Goal: Information Seeking & Learning: Learn about a topic

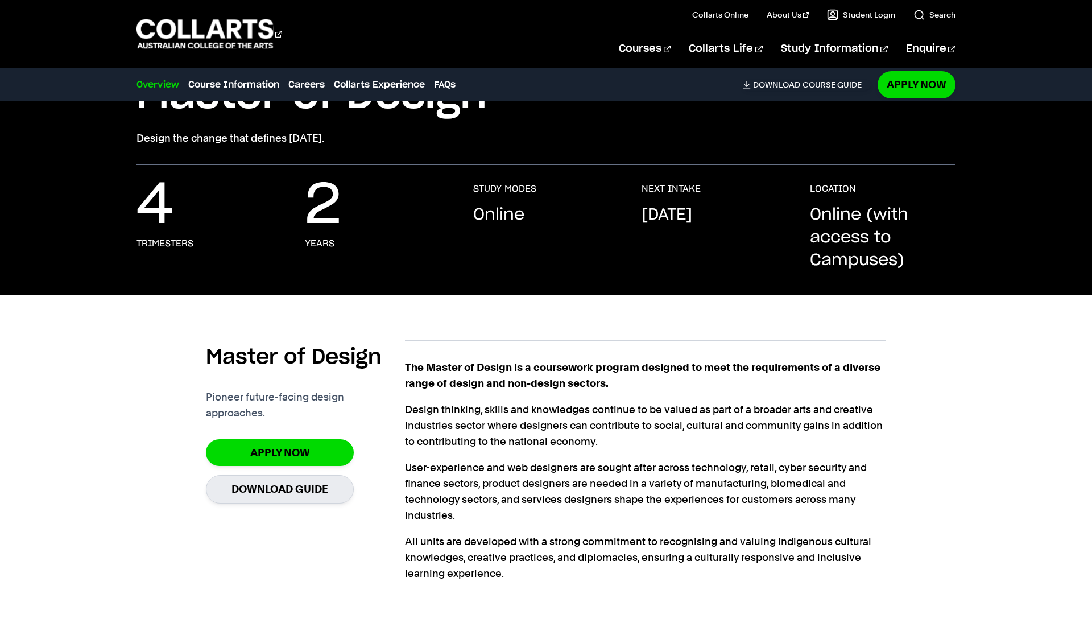
scroll to position [124, 0]
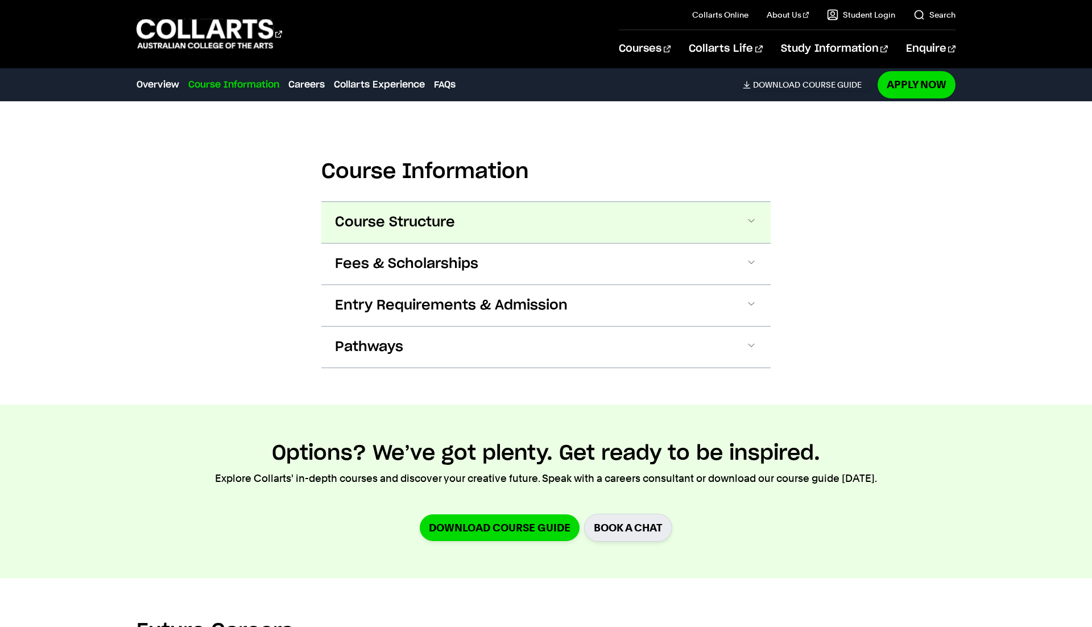
click at [626, 225] on button "Course Structure" at bounding box center [546, 222] width 450 height 41
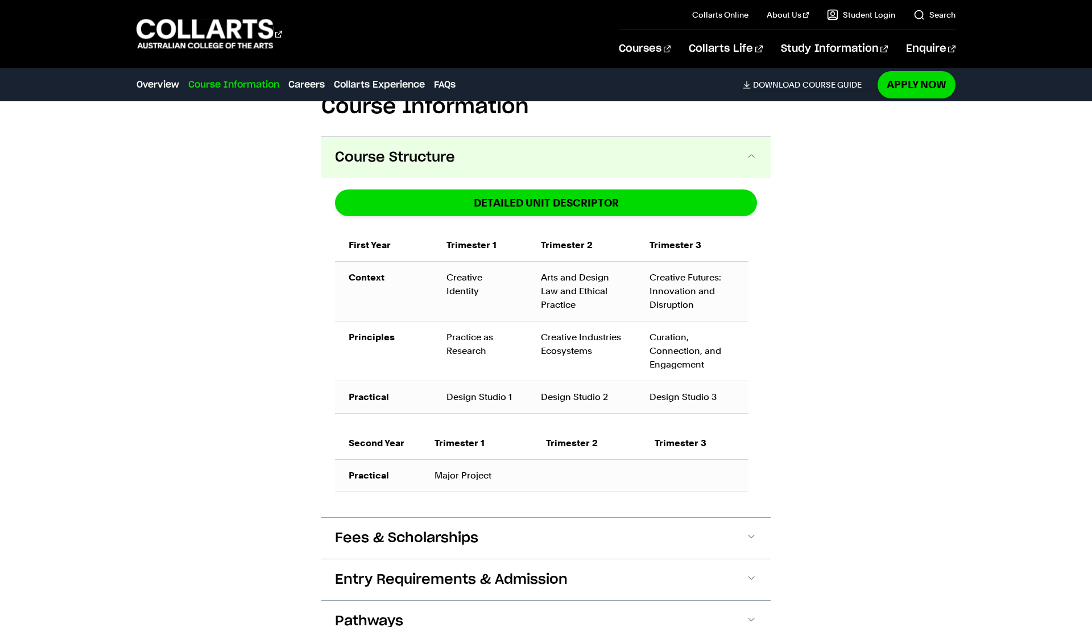
scroll to position [733, 0]
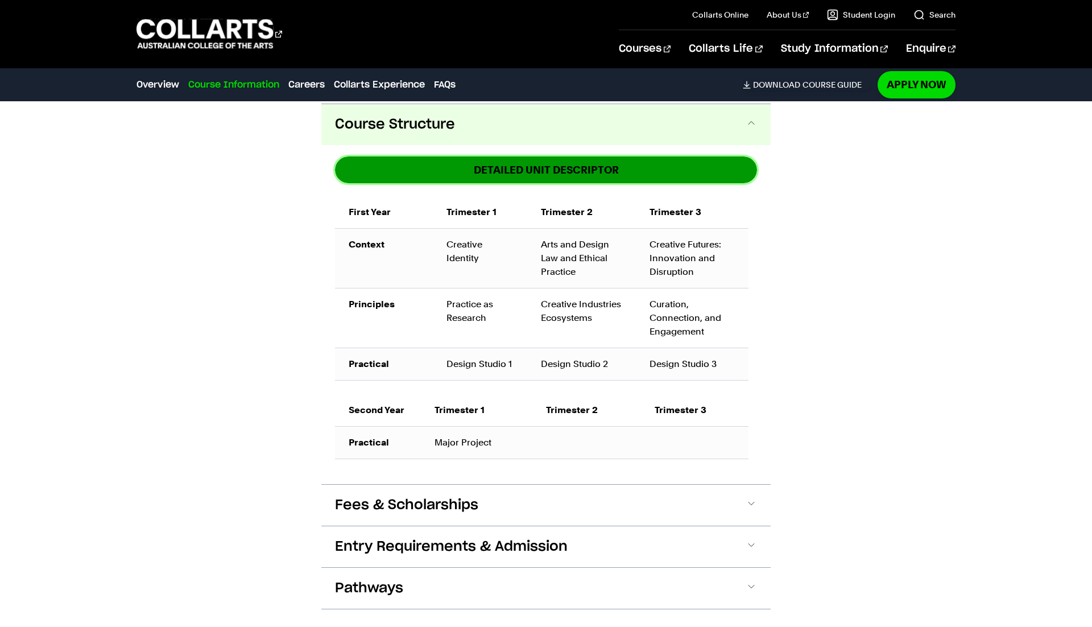
click at [545, 164] on link "DETAILED UNIT DESCRIPTOR" at bounding box center [546, 169] width 422 height 27
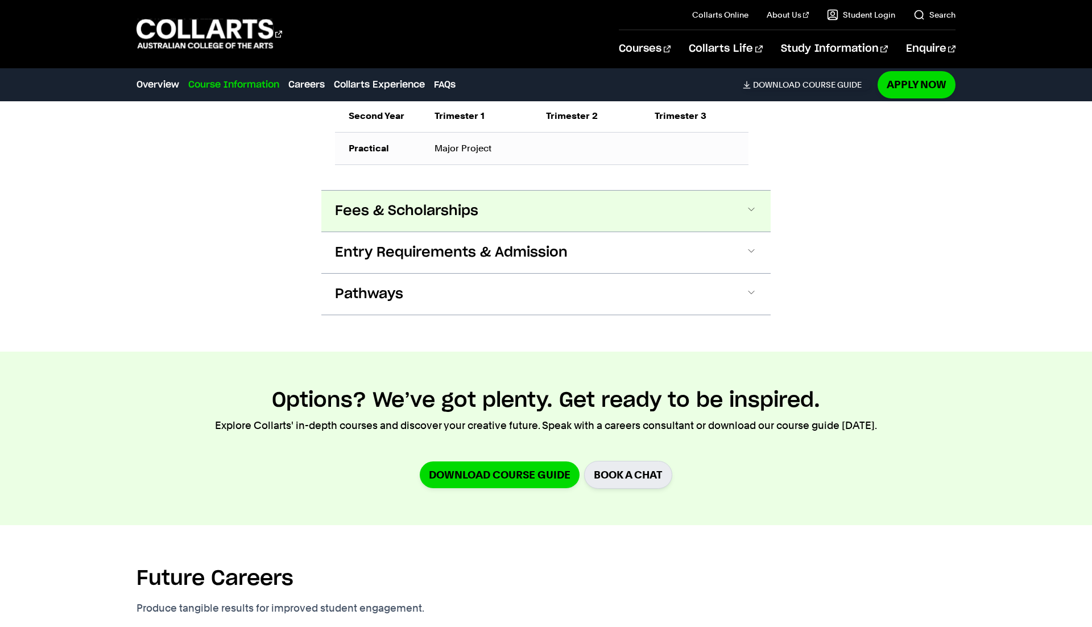
click at [483, 208] on button "Fees & Scholarships" at bounding box center [546, 211] width 450 height 41
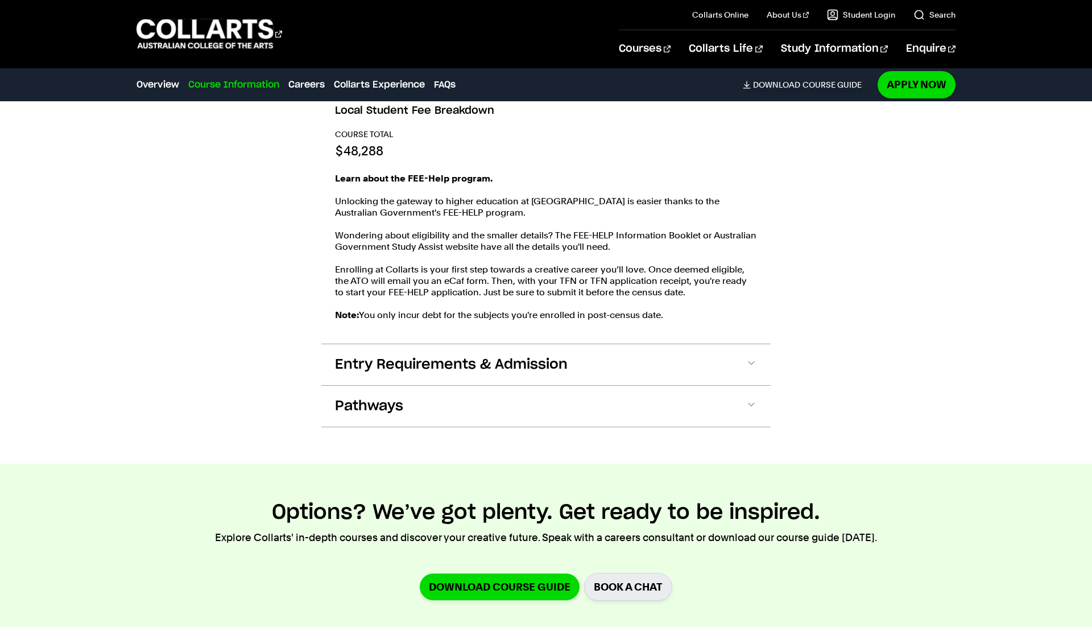
scroll to position [1203, 0]
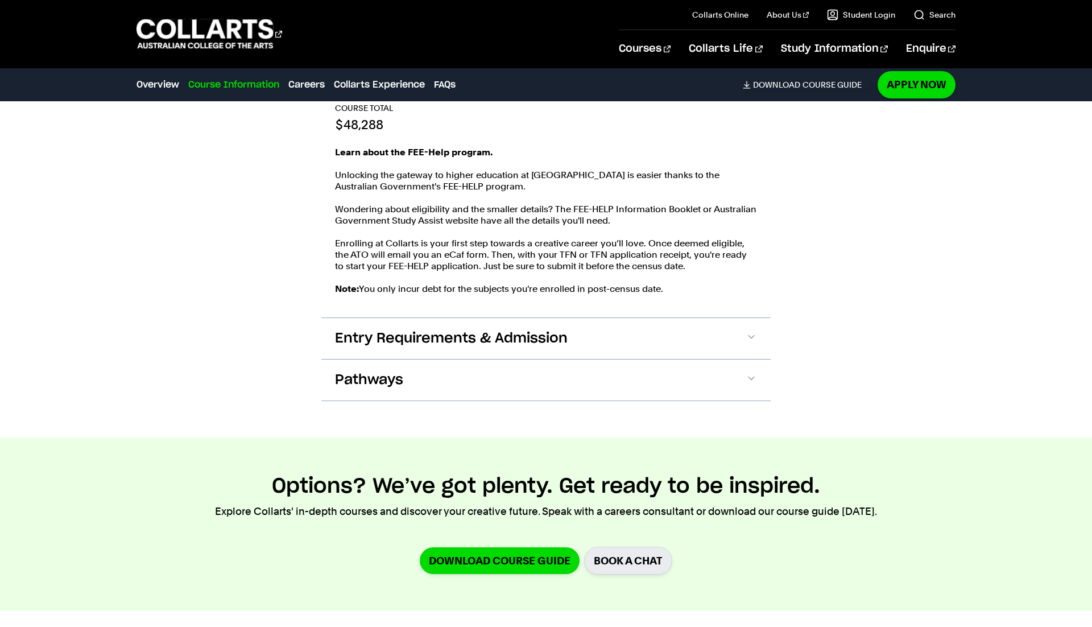
drag, startPoint x: 671, startPoint y: 343, endPoint x: 703, endPoint y: 338, distance: 32.8
click at [671, 343] on button "Entry Requirements & Admission" at bounding box center [546, 338] width 450 height 41
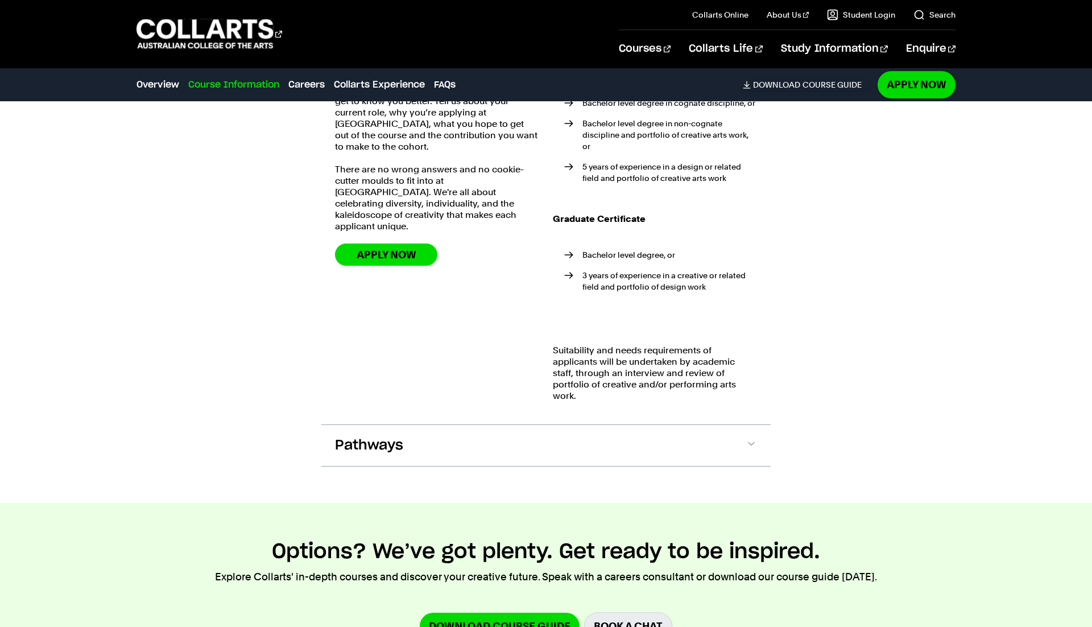
scroll to position [1569, 0]
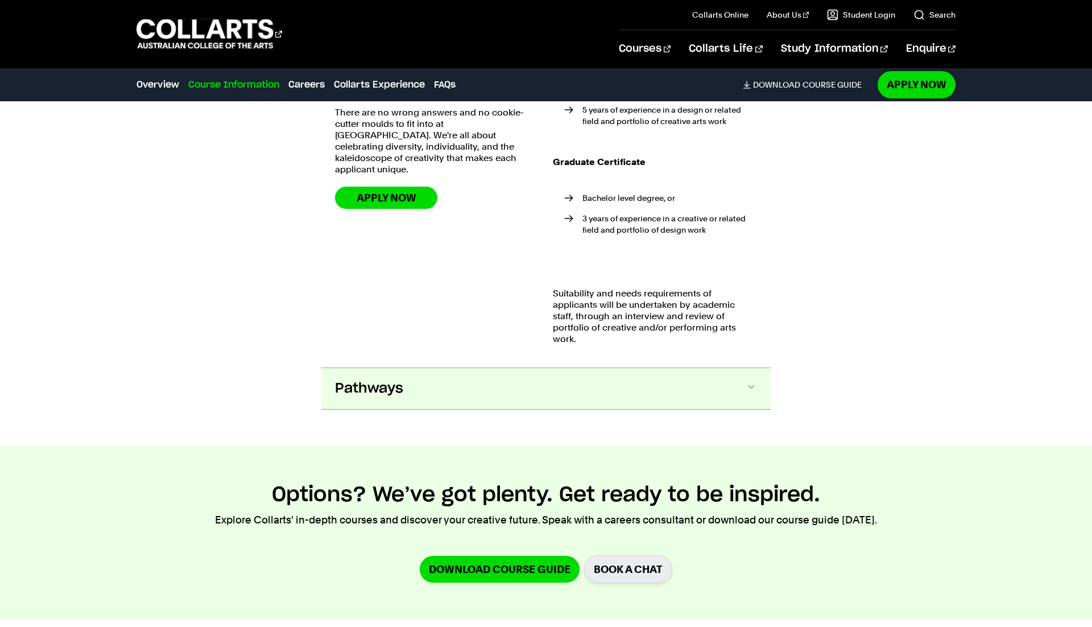
click at [658, 391] on button "Pathways" at bounding box center [546, 388] width 450 height 41
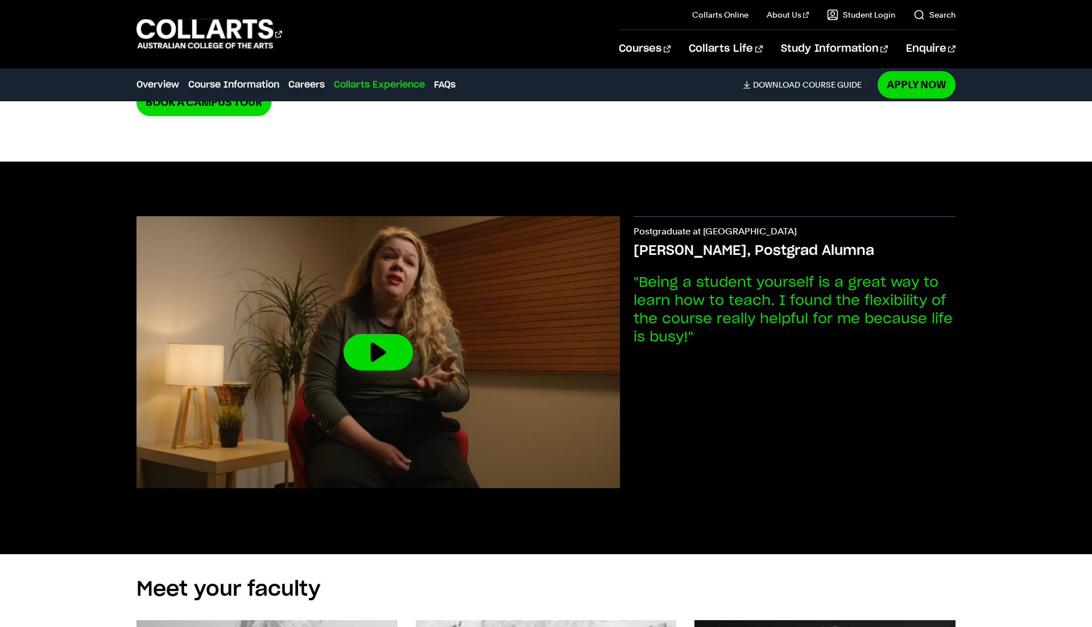
scroll to position [4476, 0]
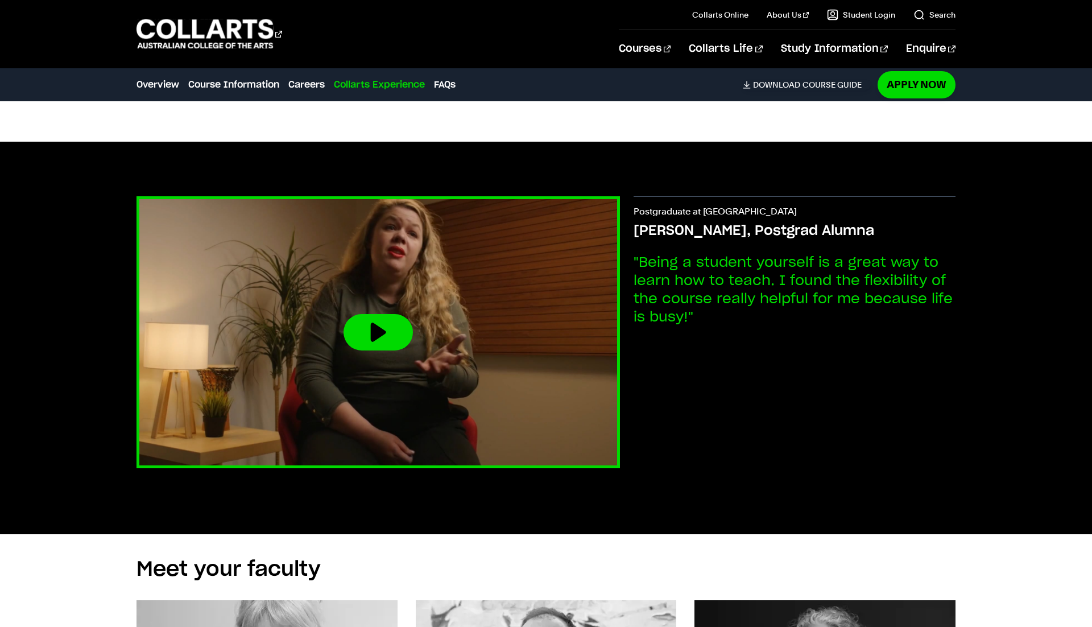
click at [409, 328] on img at bounding box center [379, 332] width 532 height 299
click at [366, 314] on button at bounding box center [378, 332] width 69 height 36
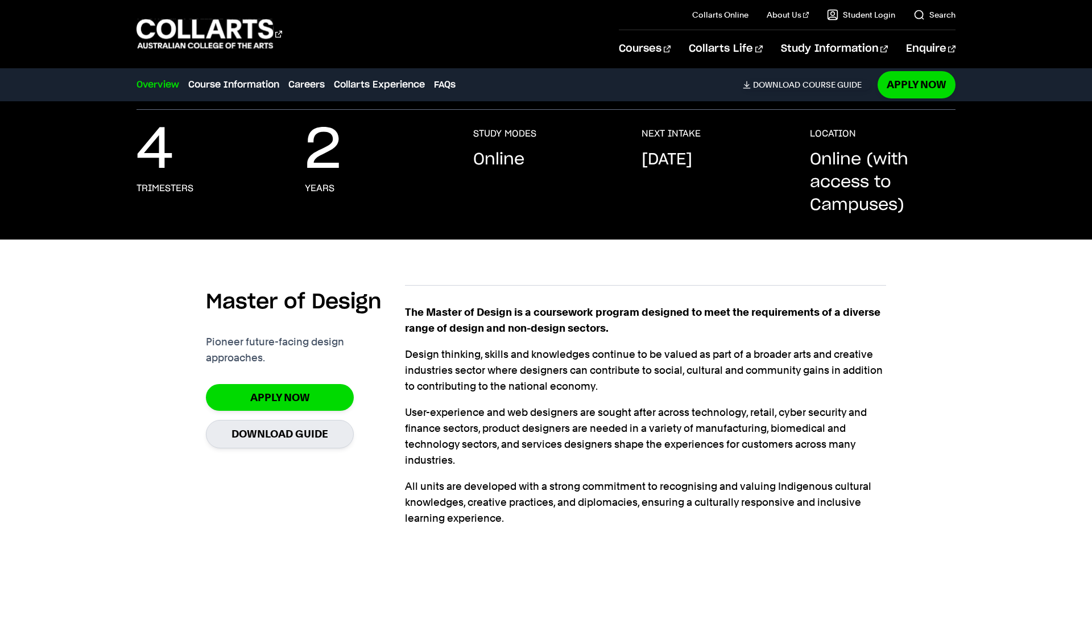
scroll to position [177, 0]
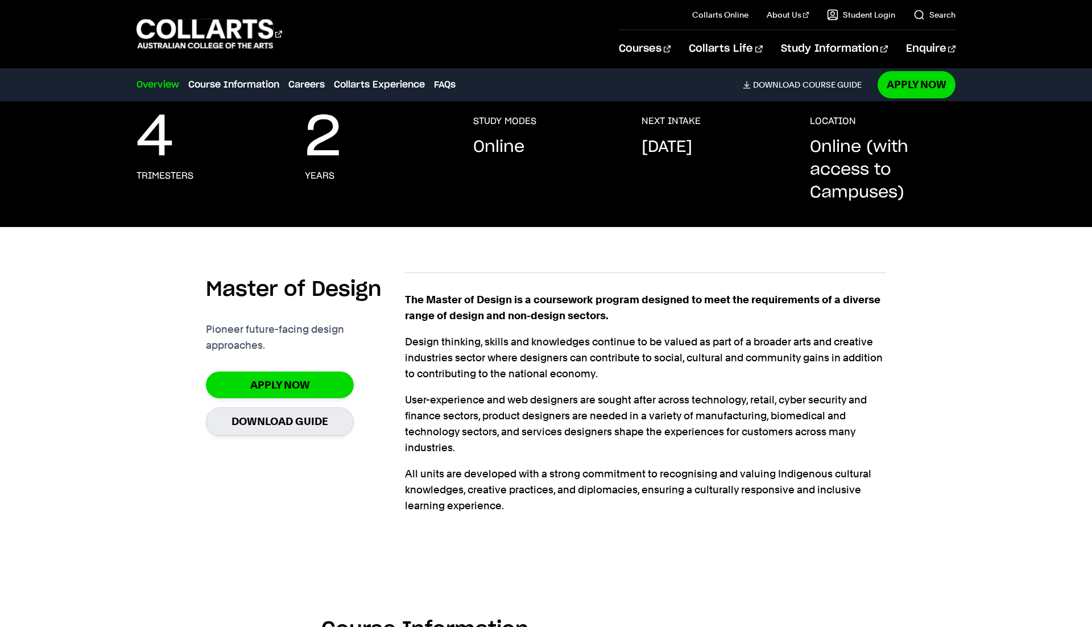
drag, startPoint x: 611, startPoint y: 316, endPoint x: 408, endPoint y: 295, distance: 204.3
click at [408, 295] on strong "The Master of Design is a coursework program designed to meet the requirements …" at bounding box center [643, 308] width 476 height 28
copy strong "The Master of Design is a coursework program designed to meet the requirements …"
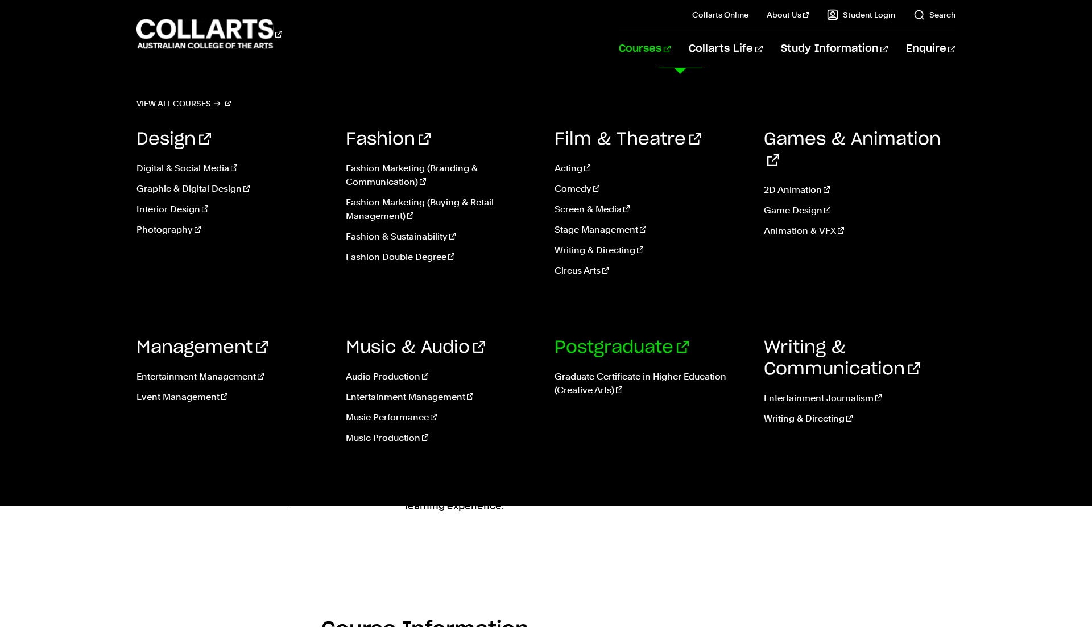
click at [605, 340] on link "Postgraduate" at bounding box center [622, 347] width 134 height 17
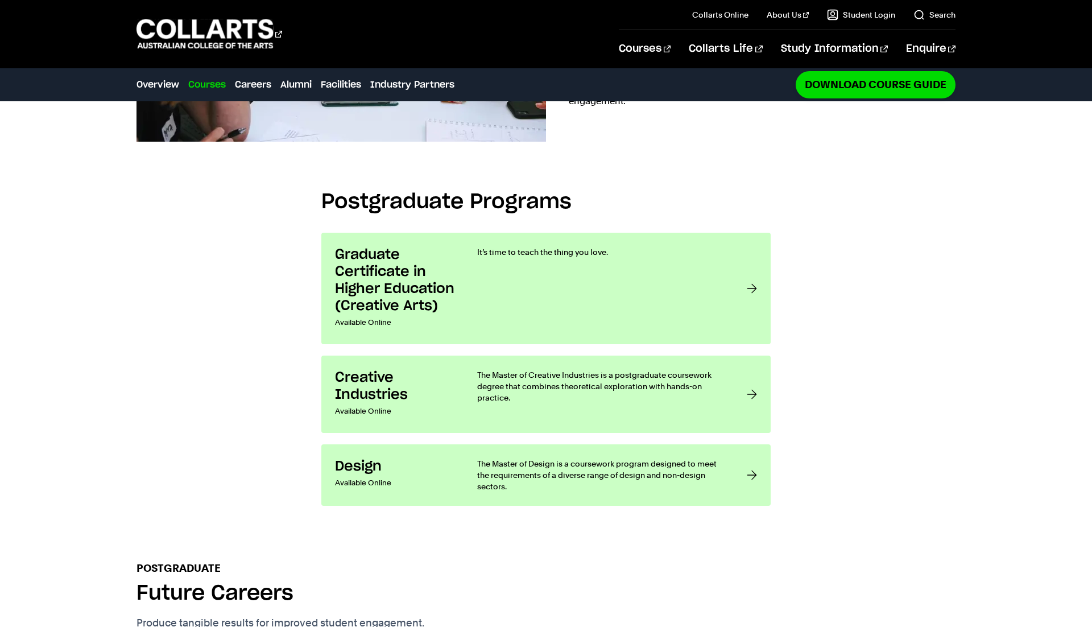
scroll to position [920, 0]
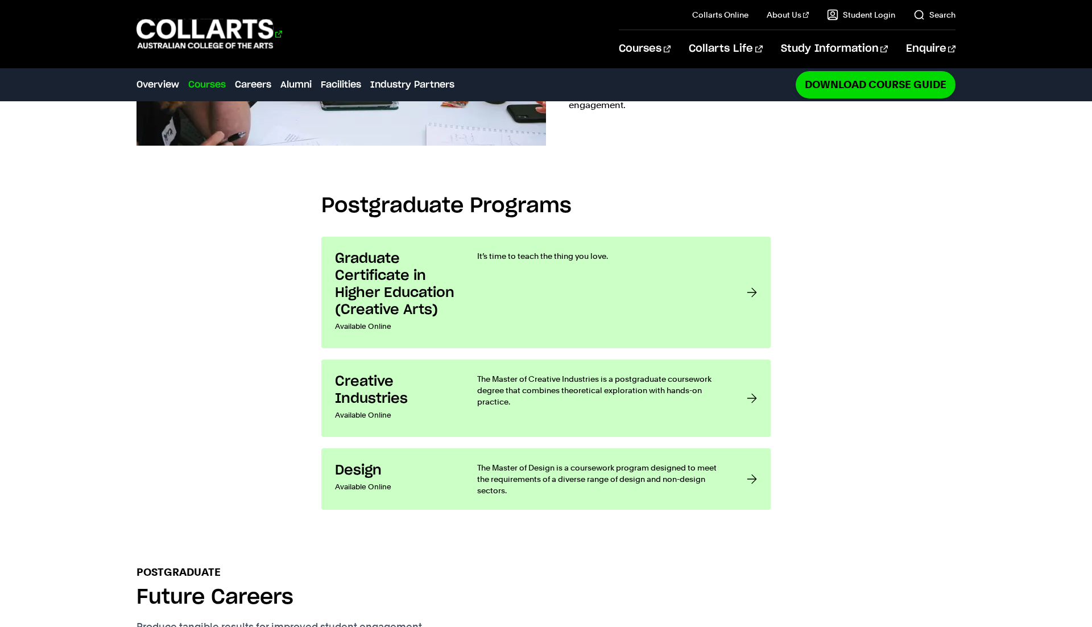
click at [203, 39] on 1 "Go to homepage" at bounding box center [205, 34] width 137 height 30
click at [170, 28] on 1 "Go to homepage" at bounding box center [205, 34] width 137 height 30
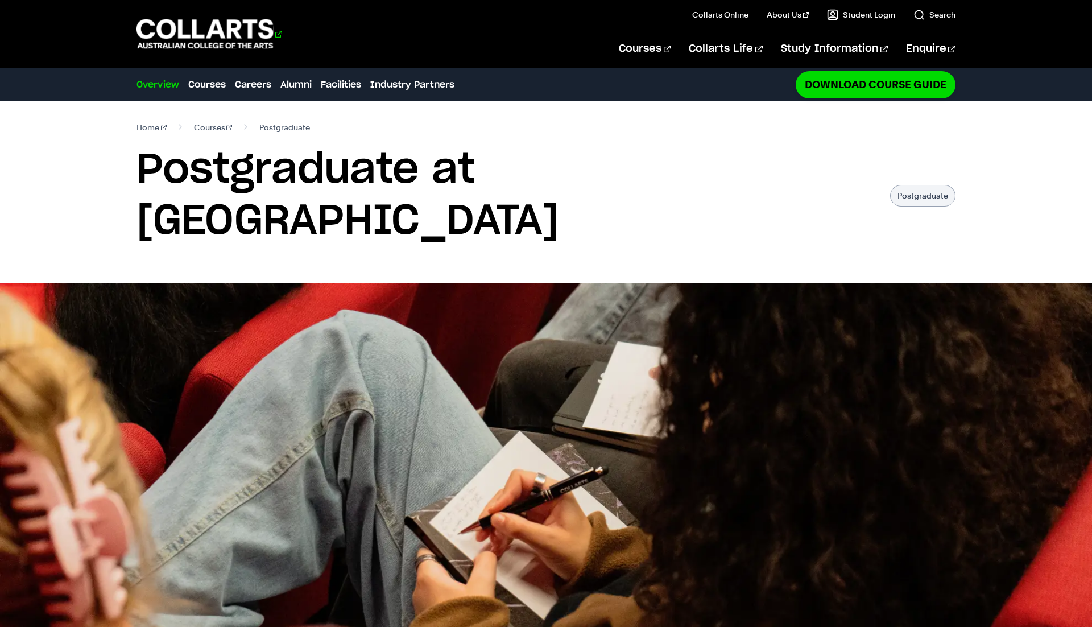
click at [195, 40] on 1 "Go to homepage" at bounding box center [205, 34] width 137 height 30
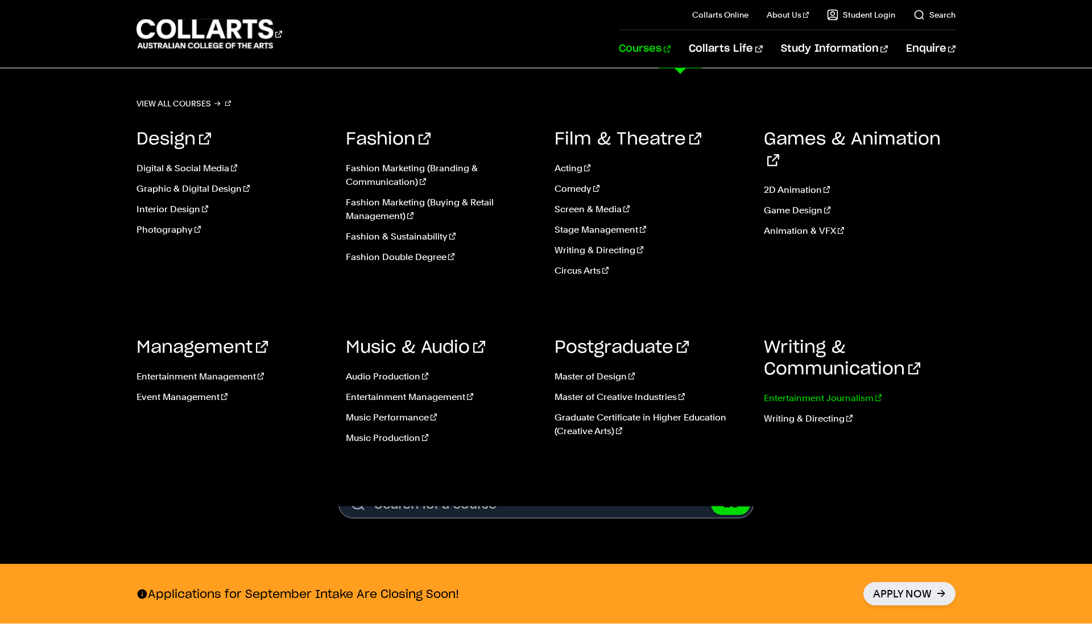
click at [812, 398] on link "Entertainment Journalism" at bounding box center [860, 398] width 192 height 14
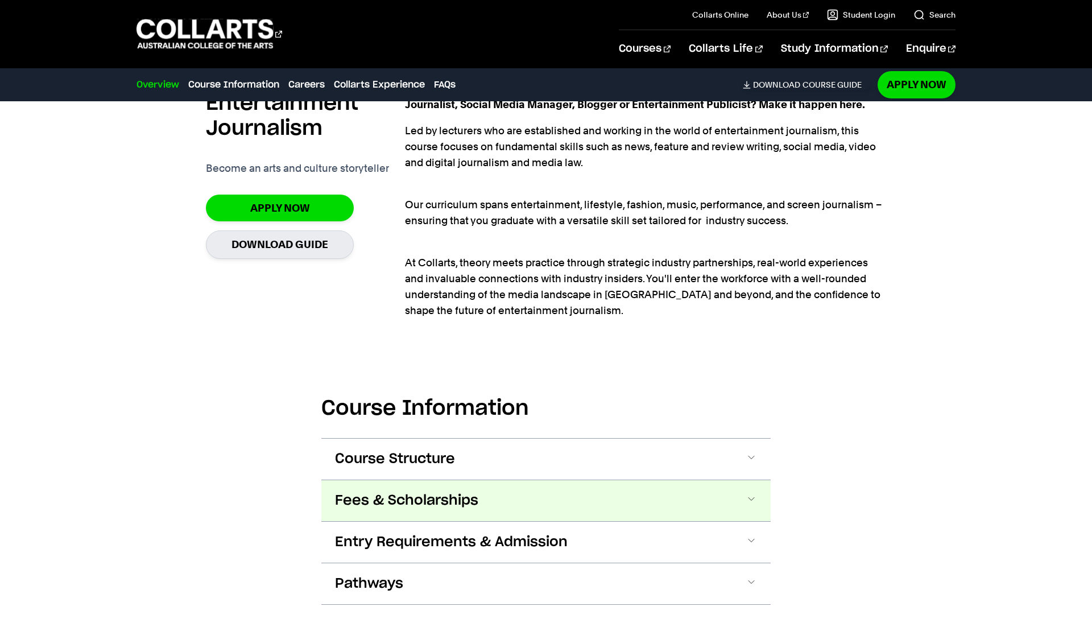
click at [644, 480] on button "Fees & Scholarships" at bounding box center [546, 500] width 450 height 41
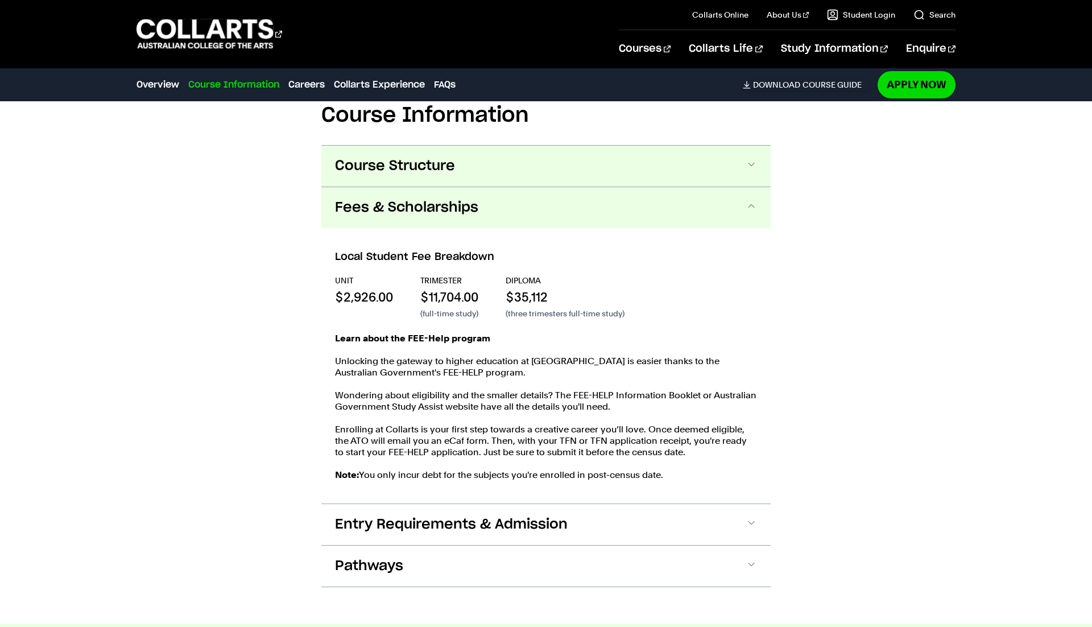
click at [570, 165] on button "Course Structure" at bounding box center [546, 166] width 450 height 41
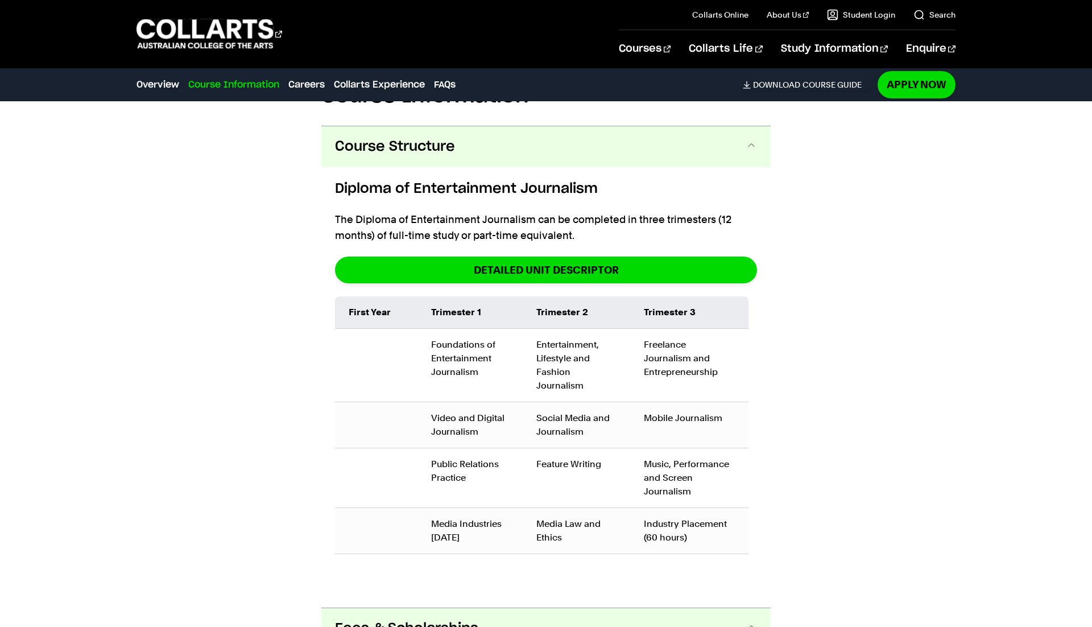
scroll to position [1173, 0]
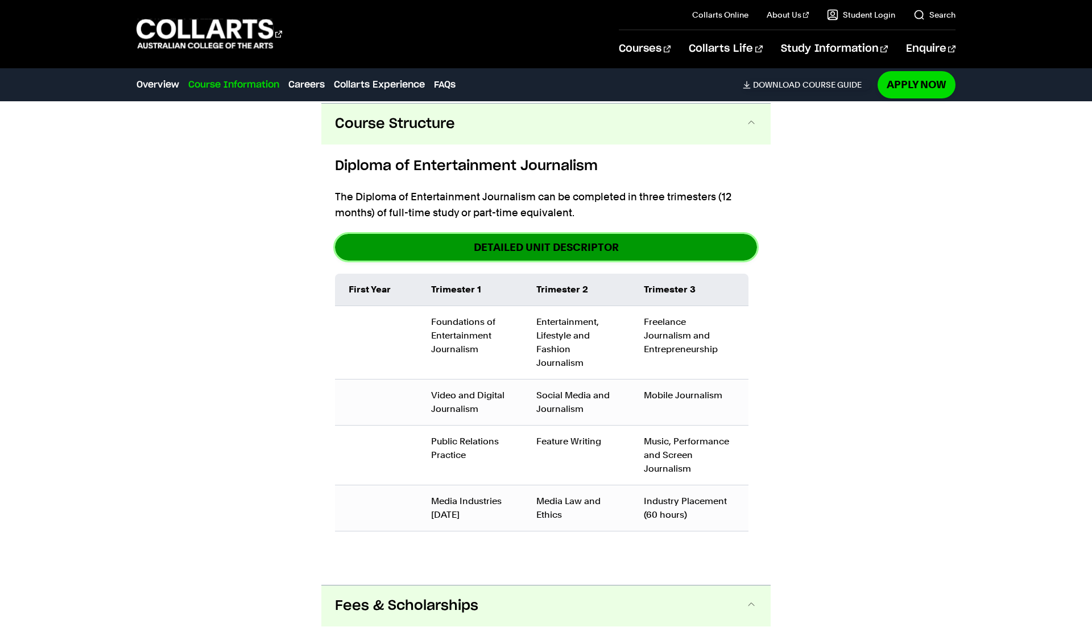
click at [557, 240] on link "DETAILED UNIT DESCRIPTOR" at bounding box center [546, 247] width 422 height 27
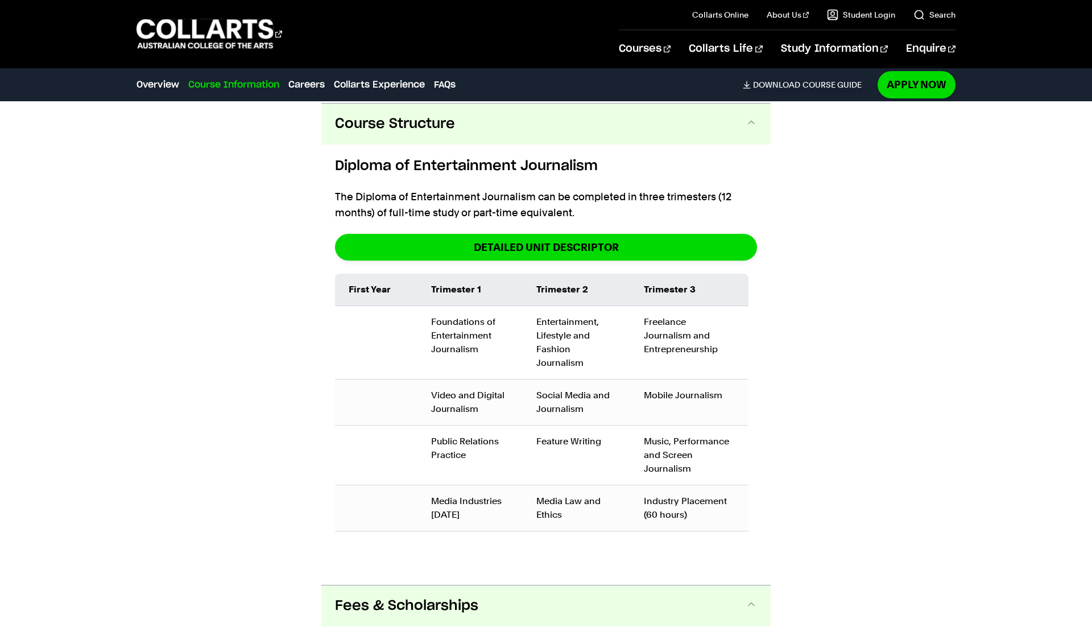
click at [710, 130] on button "Course Structure" at bounding box center [546, 124] width 450 height 41
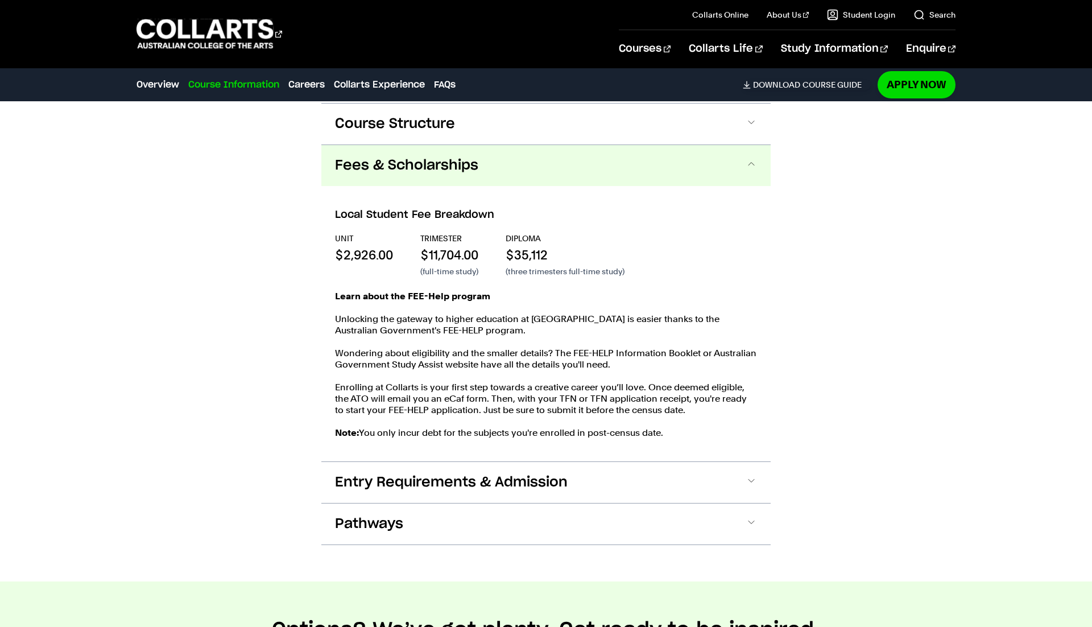
click at [733, 155] on button "Fees & Scholarships" at bounding box center [546, 165] width 450 height 41
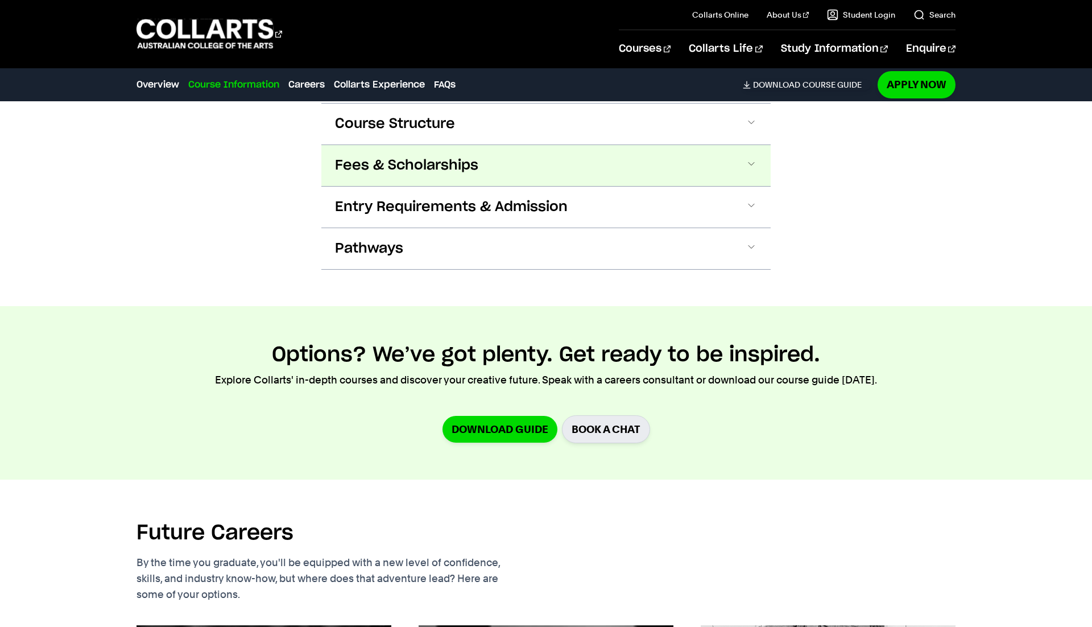
click at [733, 155] on button "Fees & Scholarships" at bounding box center [546, 165] width 450 height 41
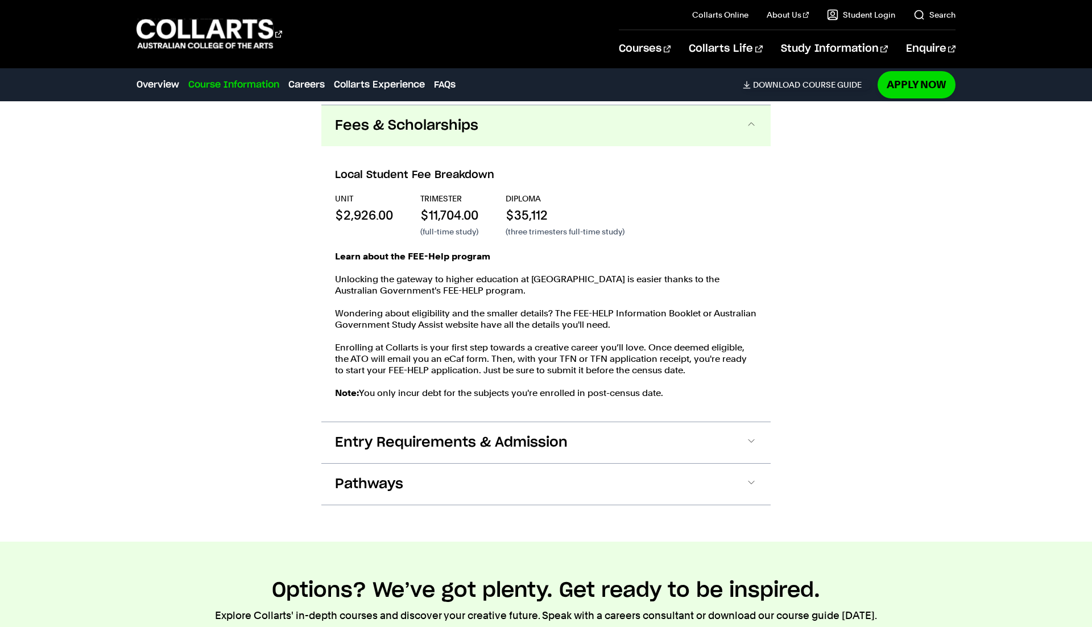
scroll to position [1214, 0]
click at [733, 155] on div "Local Student Fee Breakdown UNIT $2,926.00 TRIMESTER $11,704.00 (full-time stud…" at bounding box center [546, 282] width 450 height 275
click at [722, 125] on button "Fees & Scholarships" at bounding box center [546, 124] width 450 height 41
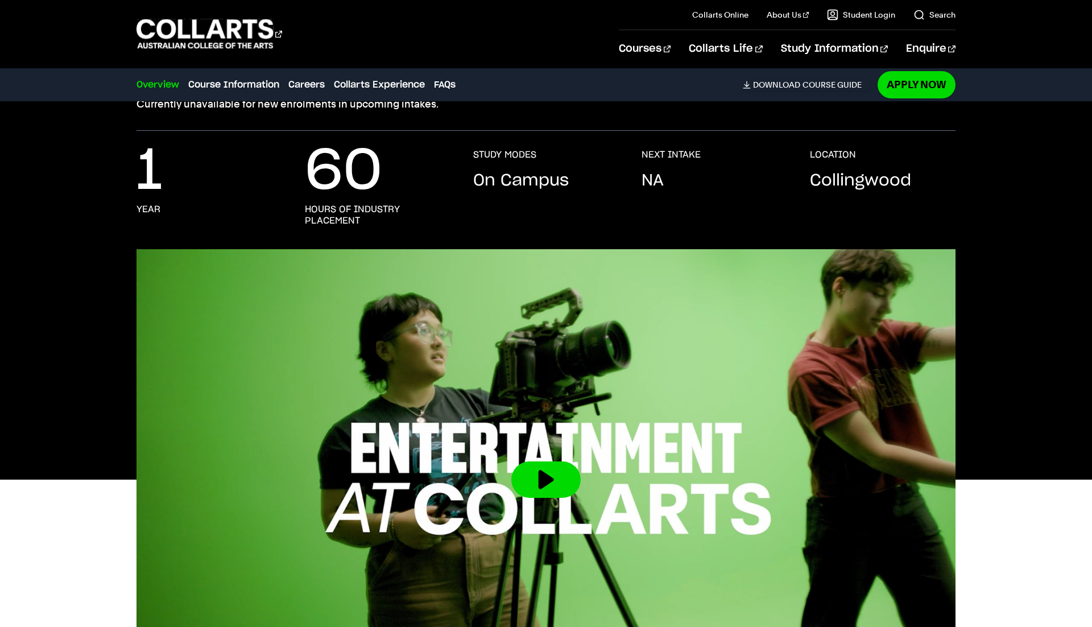
scroll to position [0, 0]
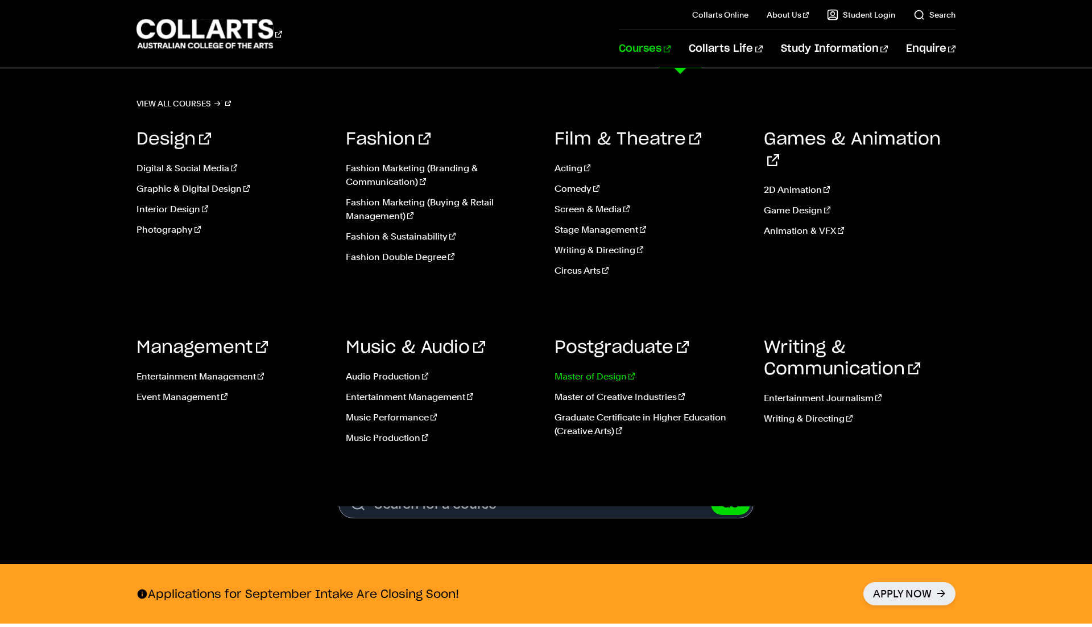
click at [596, 376] on link "Master of Design" at bounding box center [651, 377] width 192 height 14
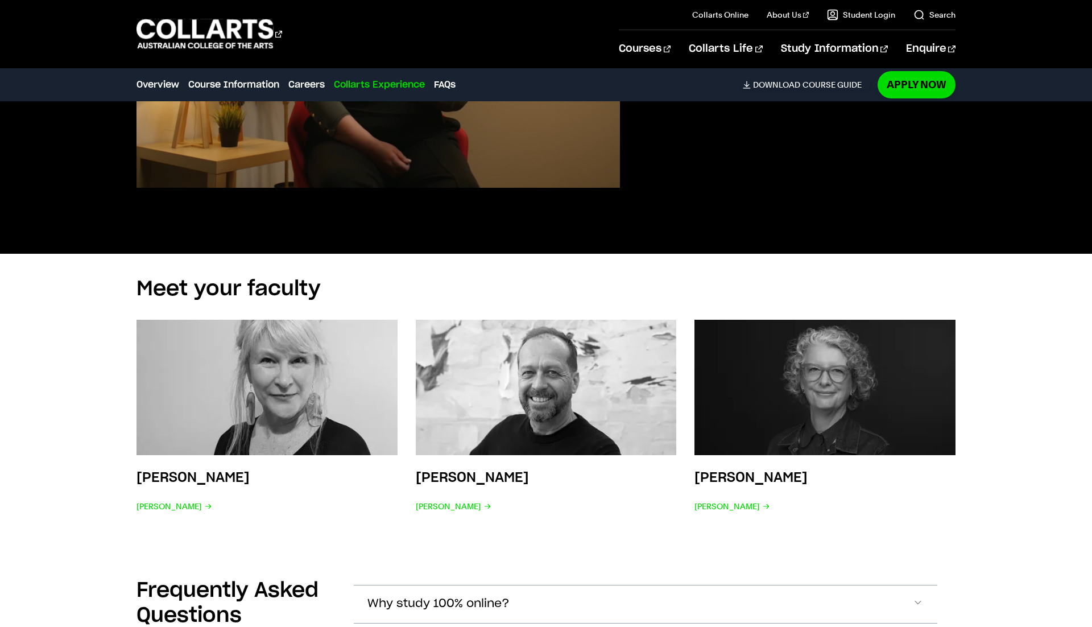
scroll to position [3503, 0]
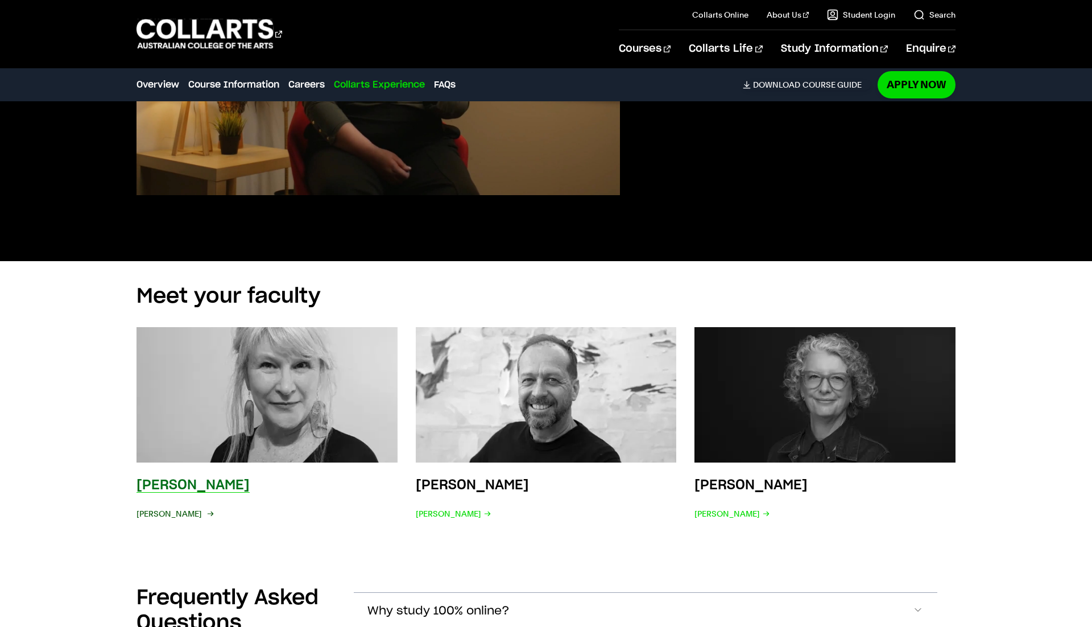
click at [178, 506] on span "[PERSON_NAME]" at bounding box center [175, 514] width 76 height 16
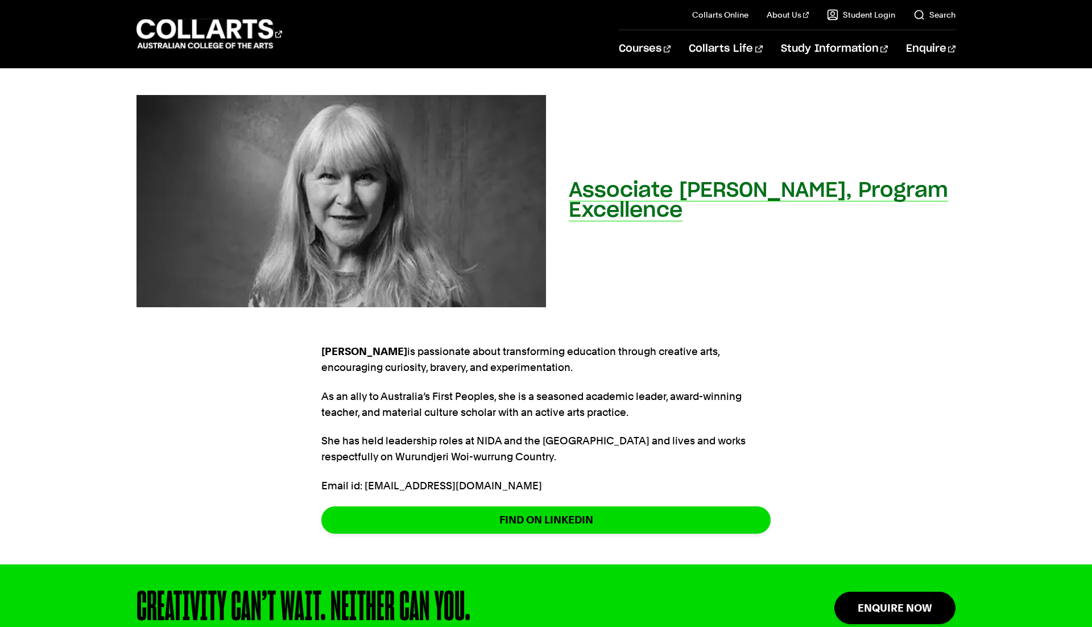
scroll to position [126, 0]
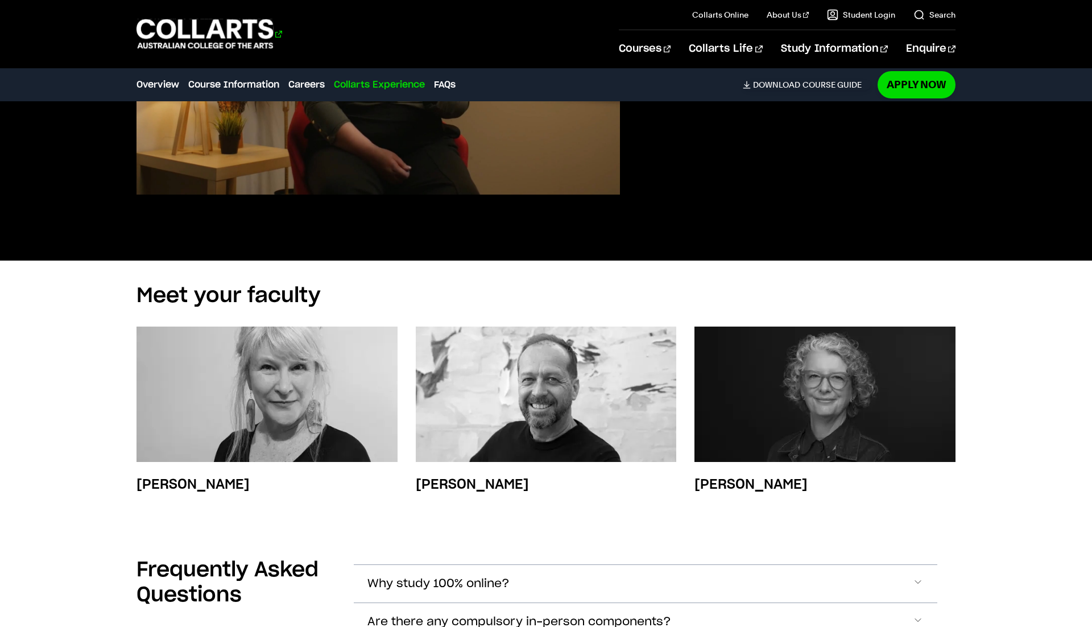
scroll to position [3504, 0]
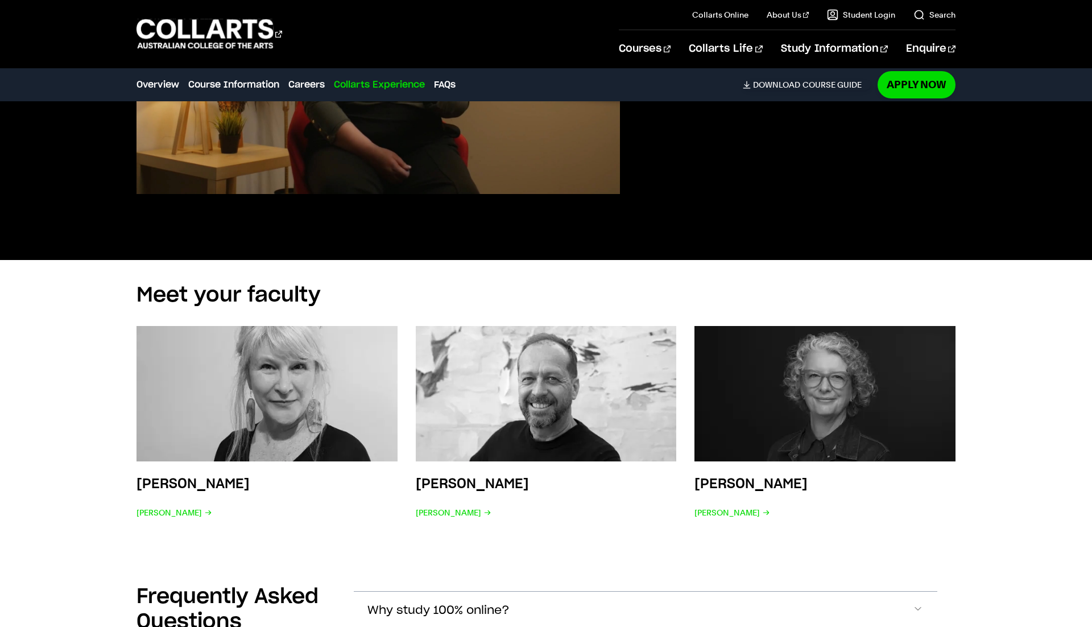
scroll to position [3504, 0]
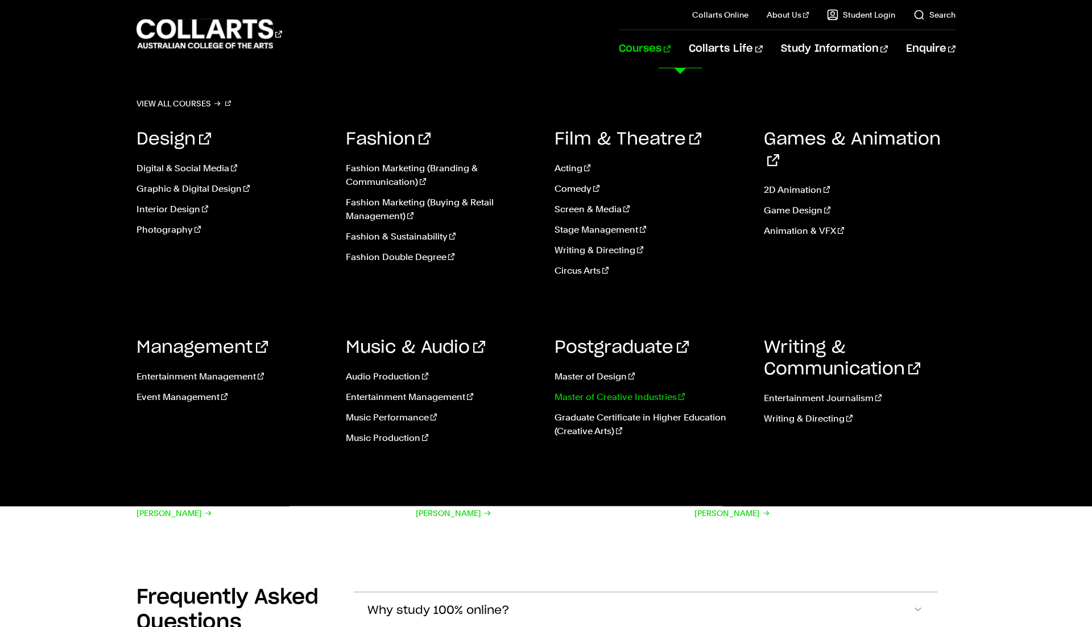
click at [600, 400] on link "Master of Creative Industries" at bounding box center [651, 397] width 192 height 14
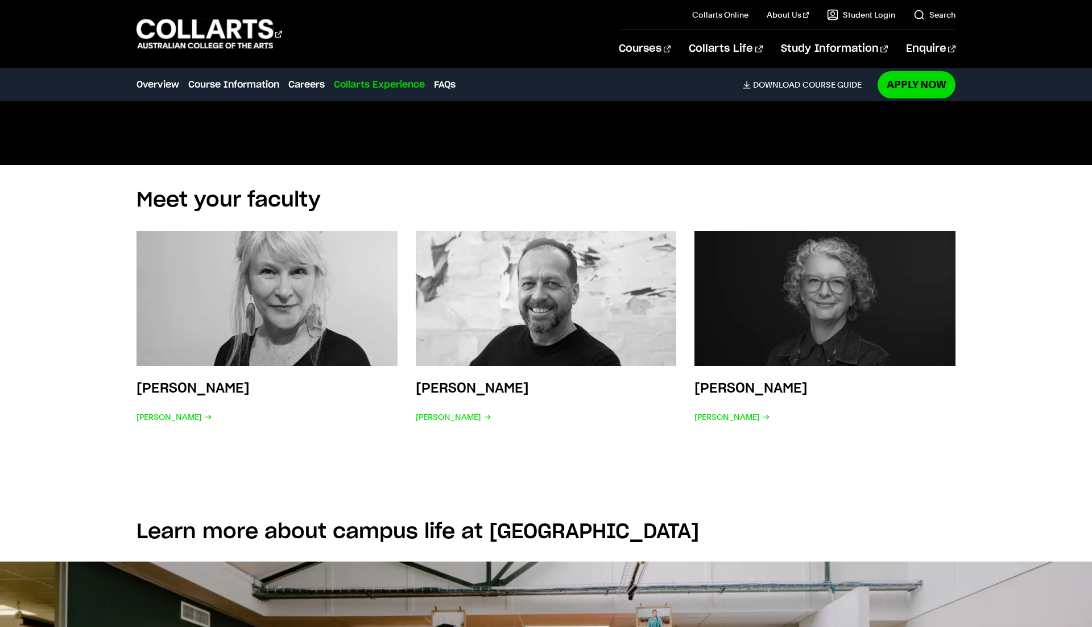
scroll to position [2967, 0]
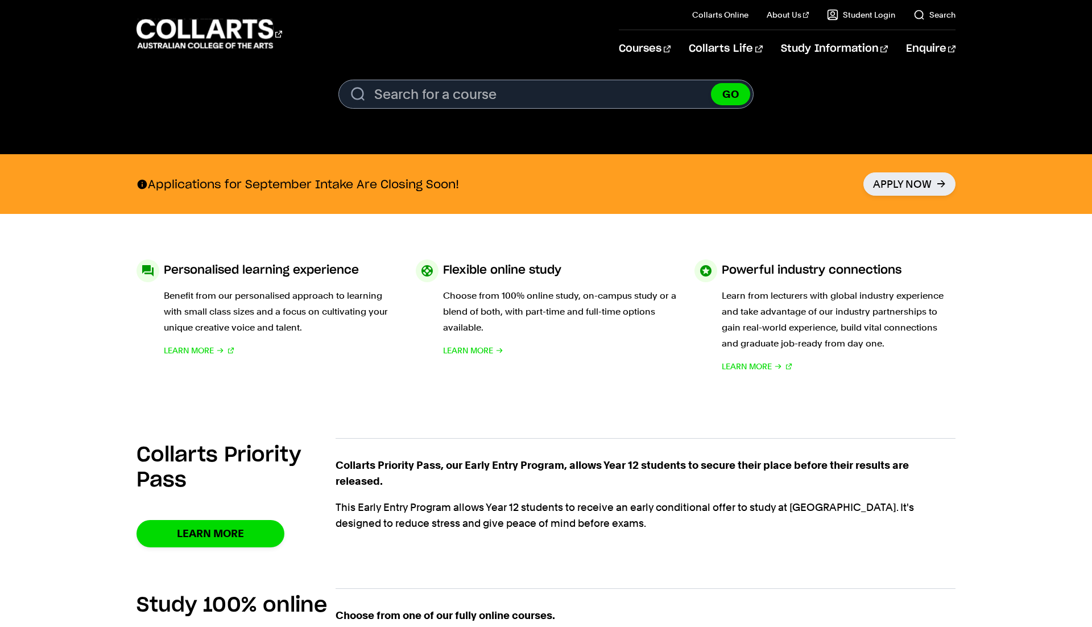
scroll to position [409, 0]
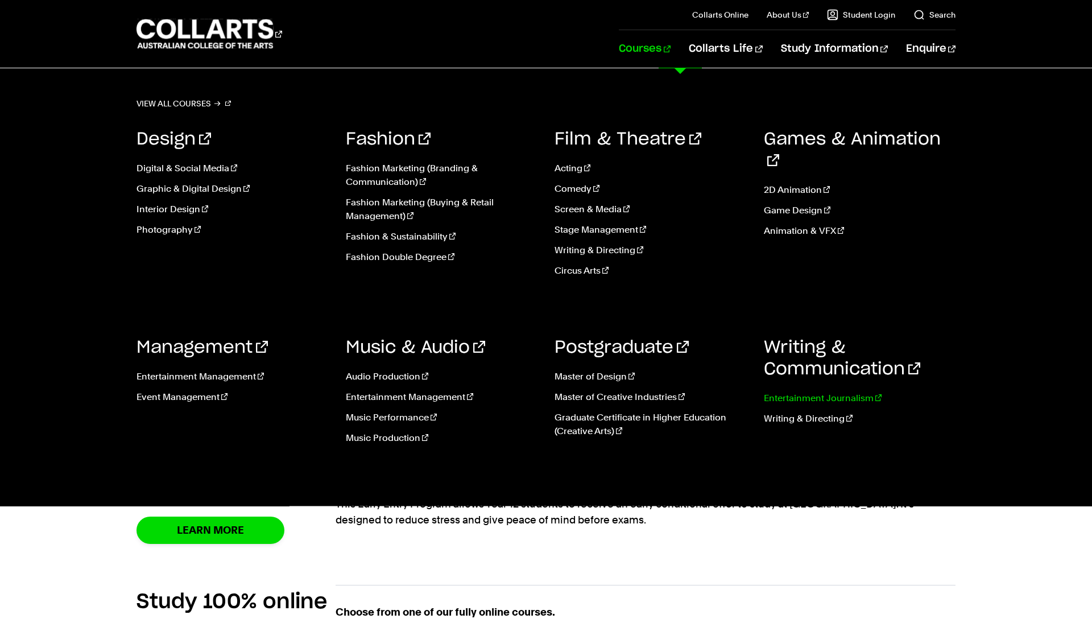
click at [834, 396] on link "Entertainment Journalism" at bounding box center [860, 398] width 192 height 14
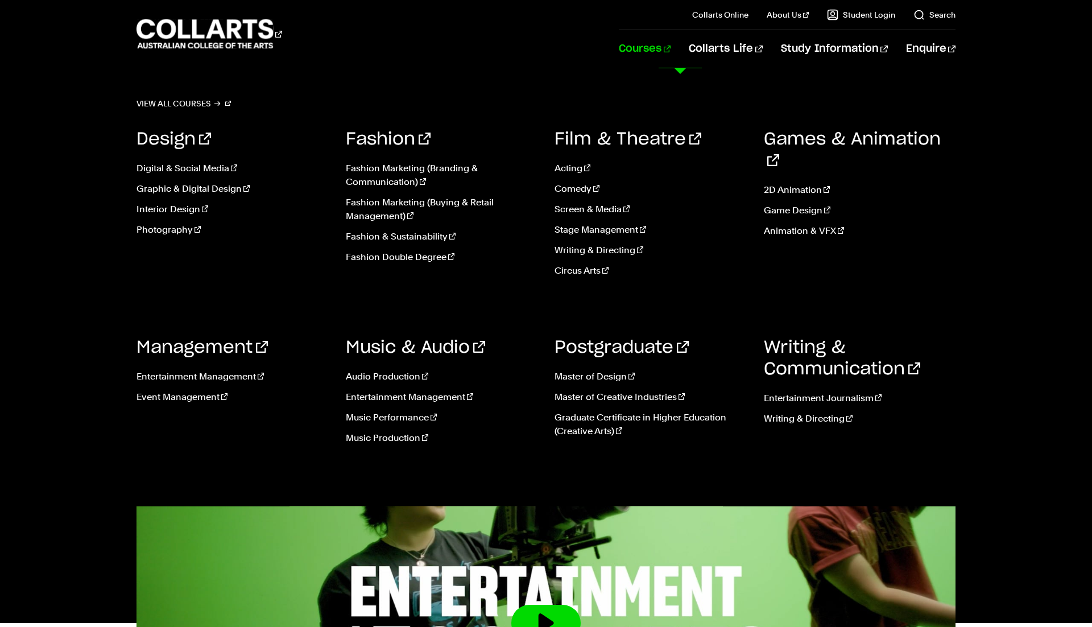
click at [671, 48] on link "Courses" at bounding box center [645, 49] width 52 height 38
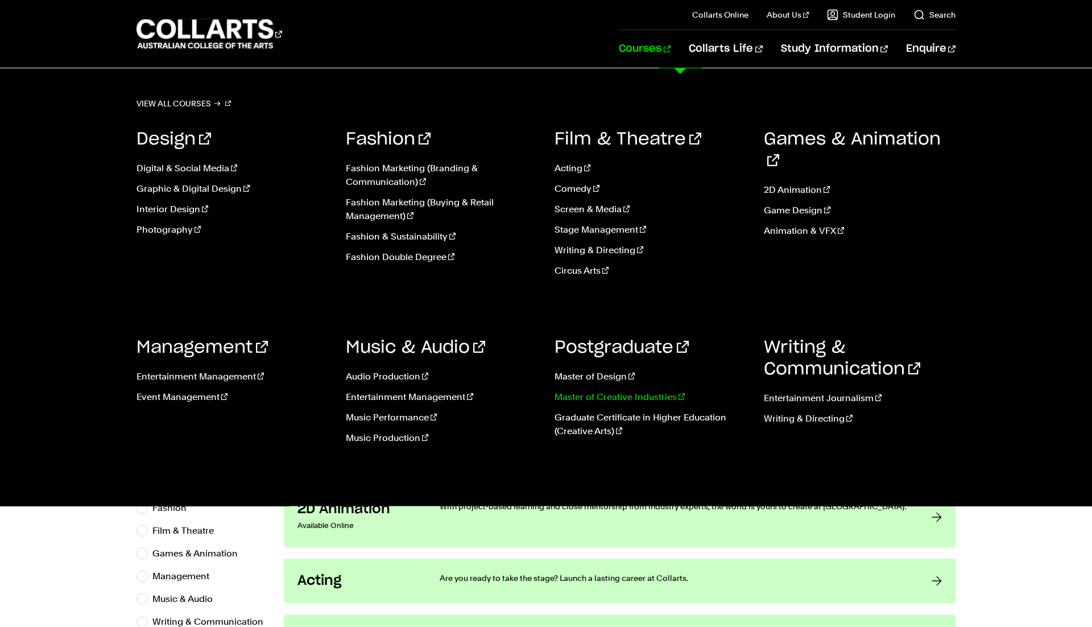
click at [579, 397] on link "Master of Creative Industries" at bounding box center [651, 397] width 192 height 14
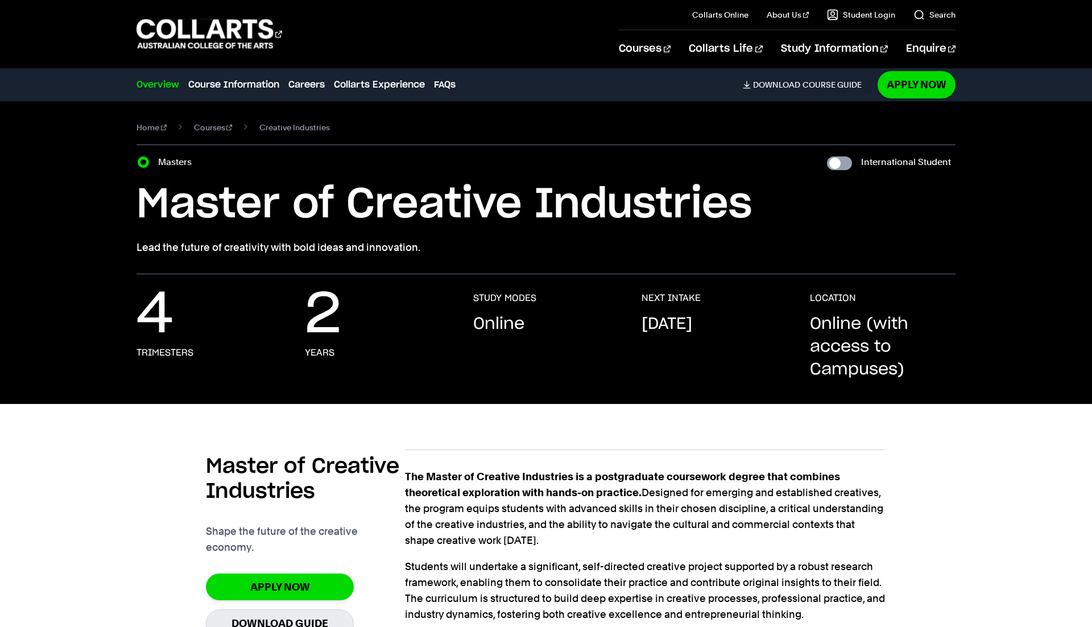
click at [846, 161] on input "International Student" at bounding box center [839, 163] width 25 height 14
checkbox input "true"
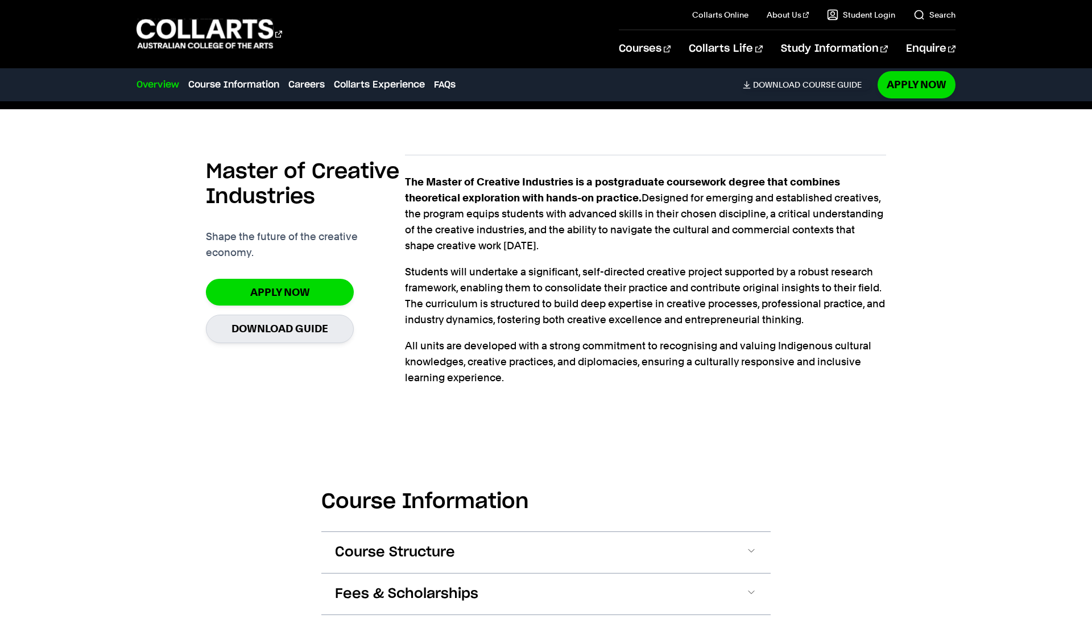
scroll to position [444, 0]
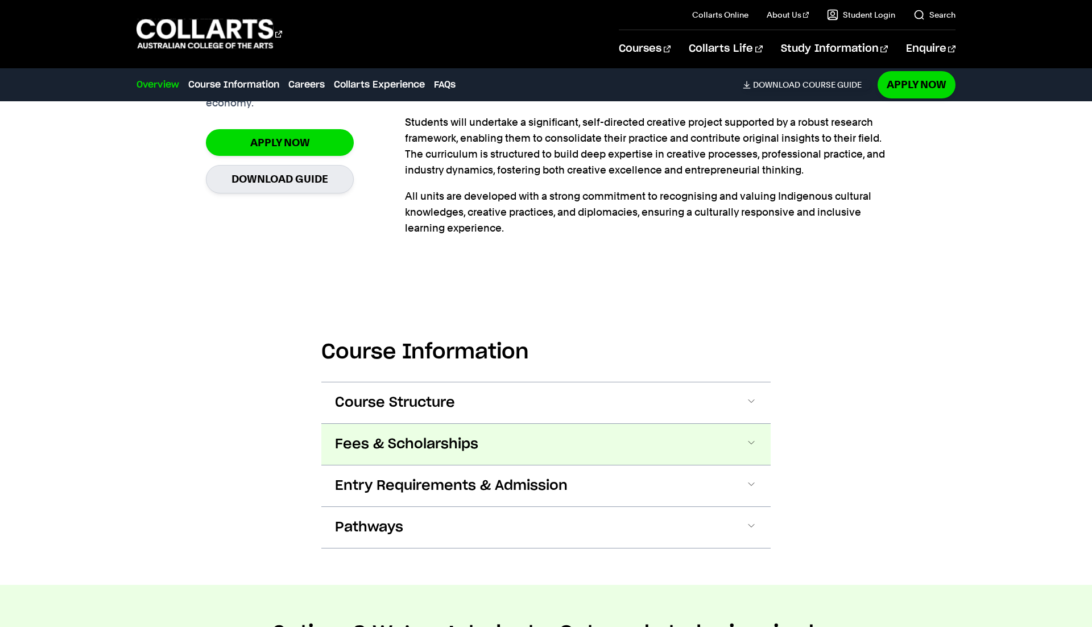
click at [0, 0] on button "Fees & Scholarships" at bounding box center [0, 0] width 0 height 0
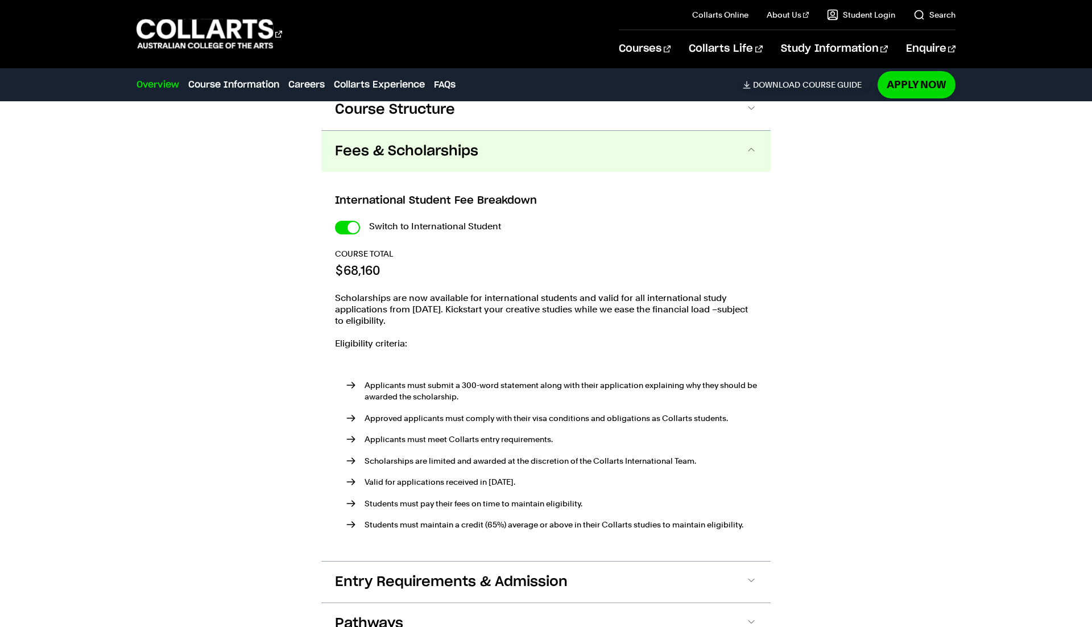
scroll to position [718, 0]
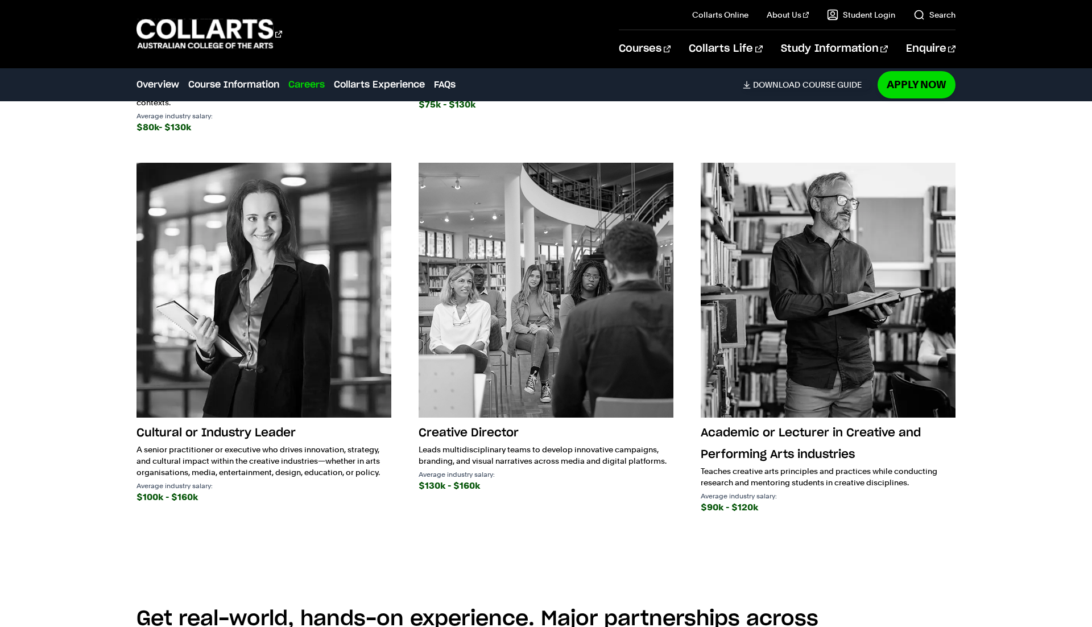
scroll to position [718, 0]
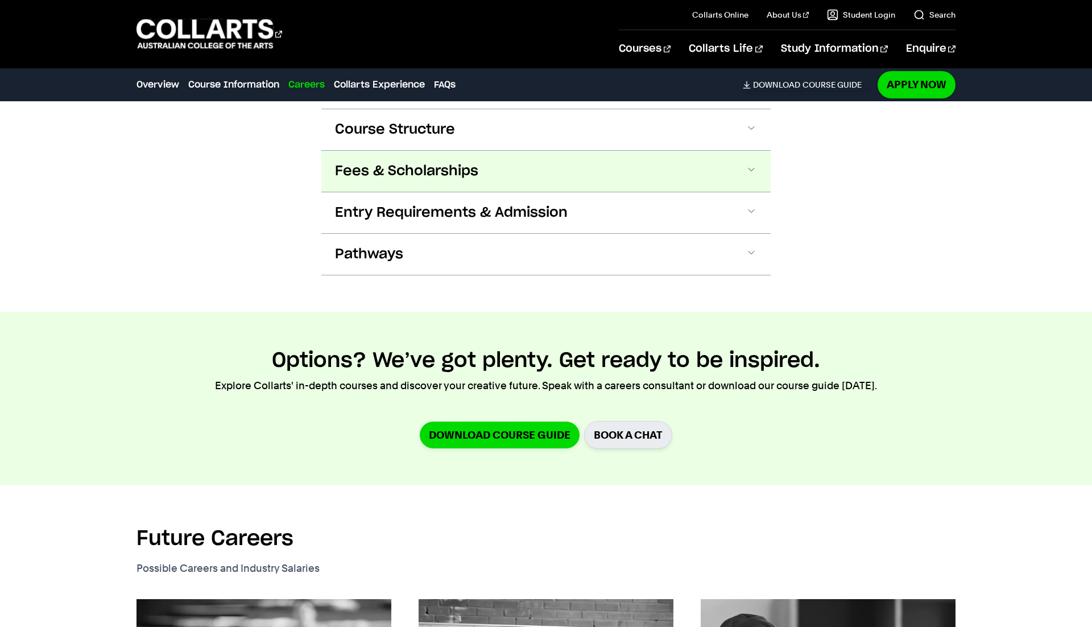
click at [0, 0] on span "Fees & Scholarships" at bounding box center [0, 0] width 0 height 0
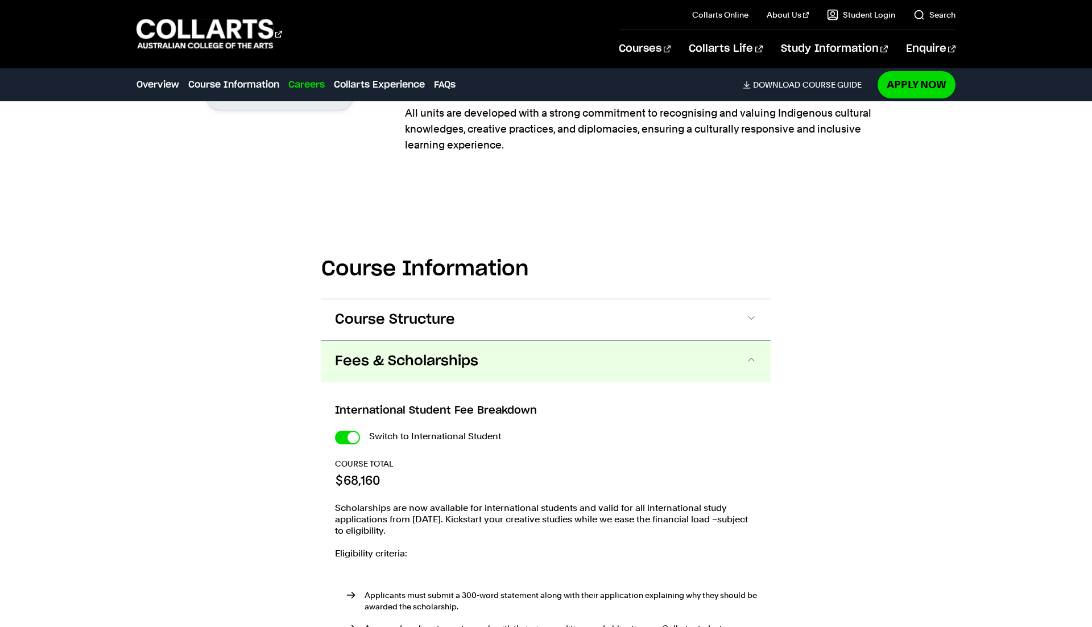
scroll to position [0, 0]
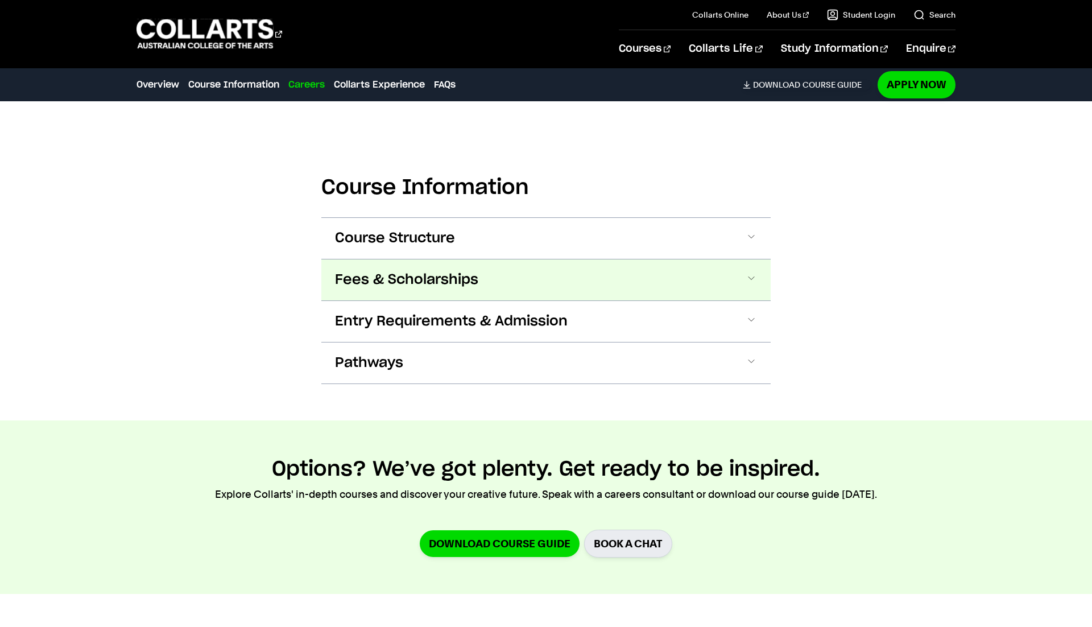
click at [0, 0] on button "Fees & Scholarships" at bounding box center [0, 0] width 0 height 0
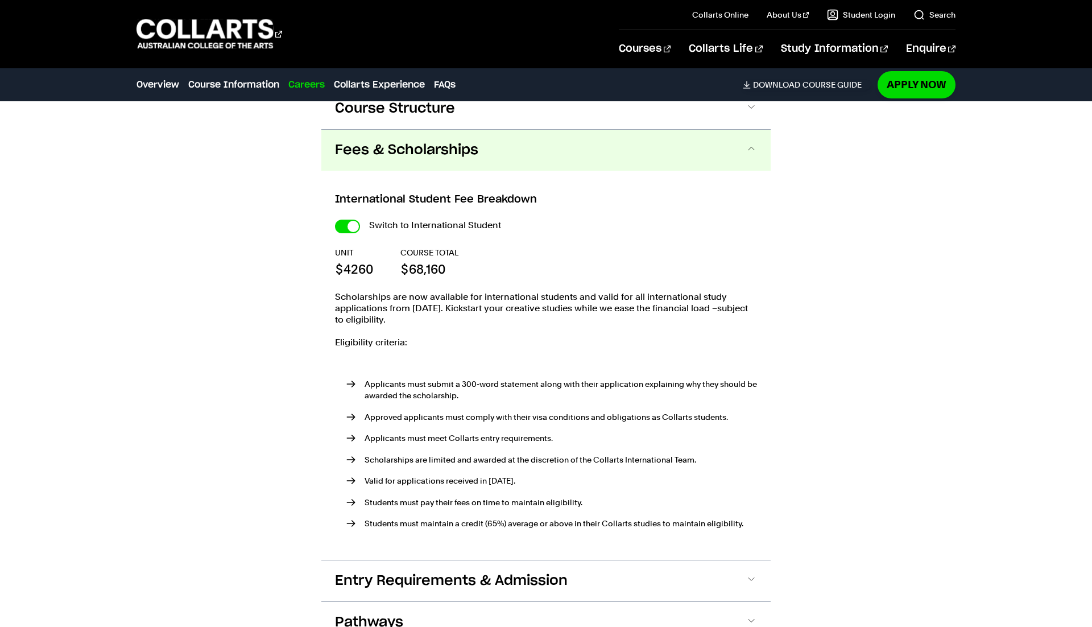
scroll to position [732, 0]
